Goal: Navigation & Orientation: Find specific page/section

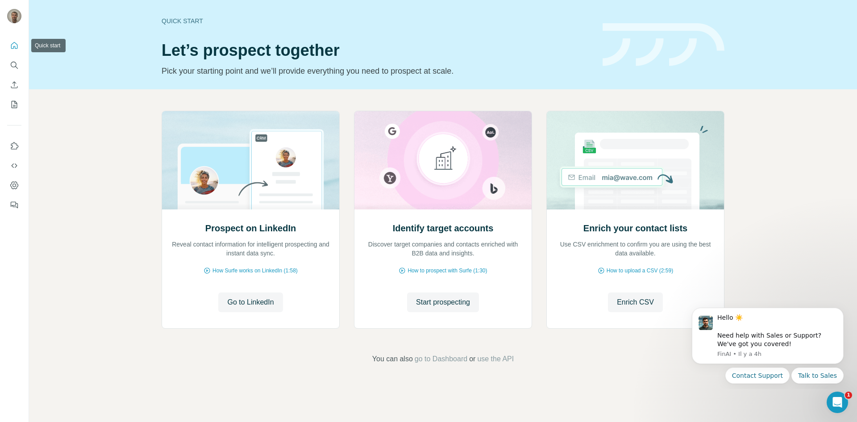
click at [17, 49] on icon "Quick start" at bounding box center [14, 45] width 7 height 7
click at [8, 40] on button "Quick start" at bounding box center [14, 45] width 14 height 16
click at [15, 190] on button "Dashboard" at bounding box center [14, 185] width 14 height 16
click at [620, 361] on footer "You can also go to Dashboard or use the API" at bounding box center [443, 358] width 778 height 11
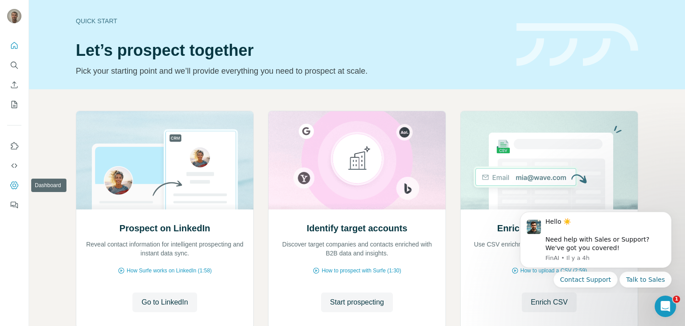
click at [15, 181] on icon "Dashboard" at bounding box center [14, 185] width 9 height 9
